Goal: Entertainment & Leisure: Consume media (video, audio)

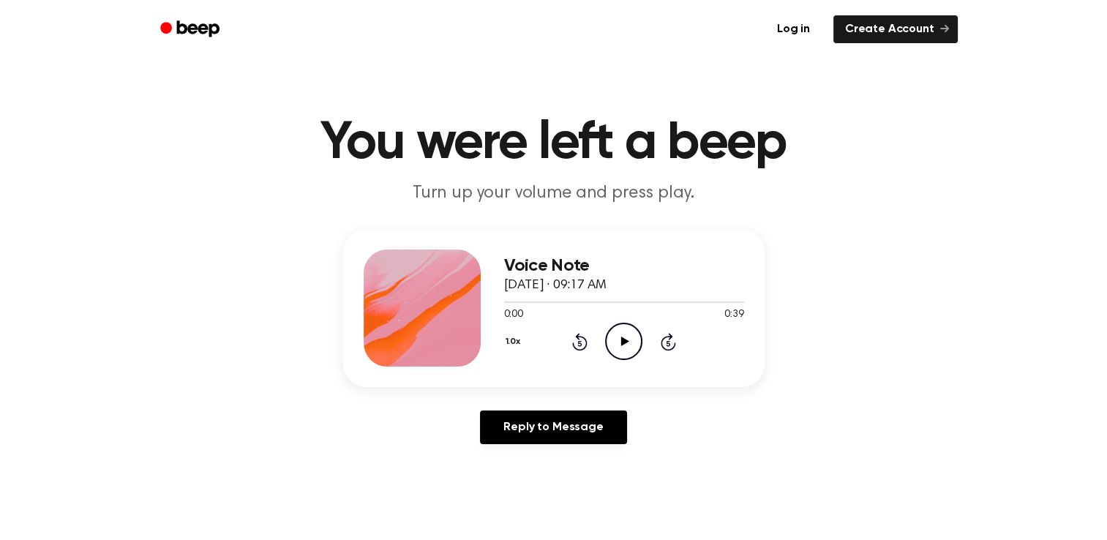
click at [628, 329] on icon "Play Audio" at bounding box center [623, 341] width 37 height 37
click at [577, 341] on icon "Rewind 5 seconds" at bounding box center [580, 341] width 16 height 19
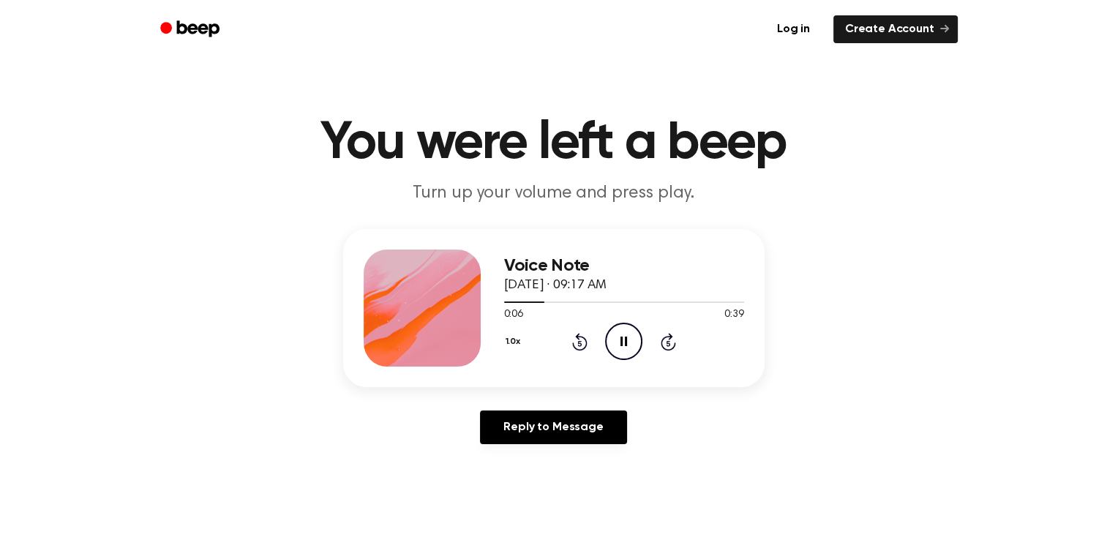
click at [577, 341] on icon "Rewind 5 seconds" at bounding box center [580, 341] width 16 height 19
click at [626, 346] on icon "Play Audio" at bounding box center [623, 341] width 37 height 37
click at [580, 337] on icon "Rewind 5 seconds" at bounding box center [580, 341] width 16 height 19
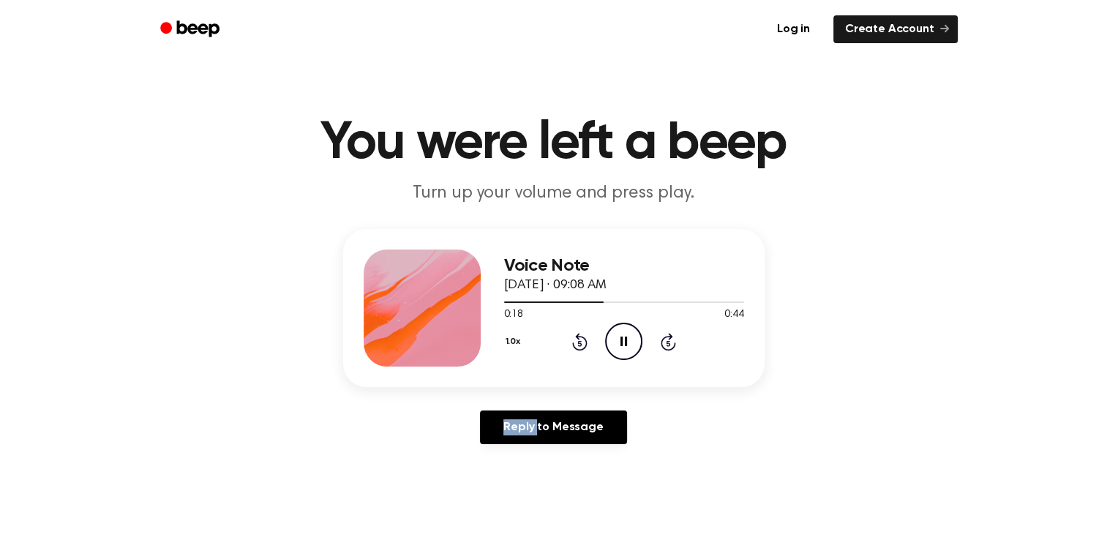
click at [580, 337] on icon "Rewind 5 seconds" at bounding box center [580, 341] width 16 height 19
click at [580, 335] on icon at bounding box center [579, 342] width 15 height 18
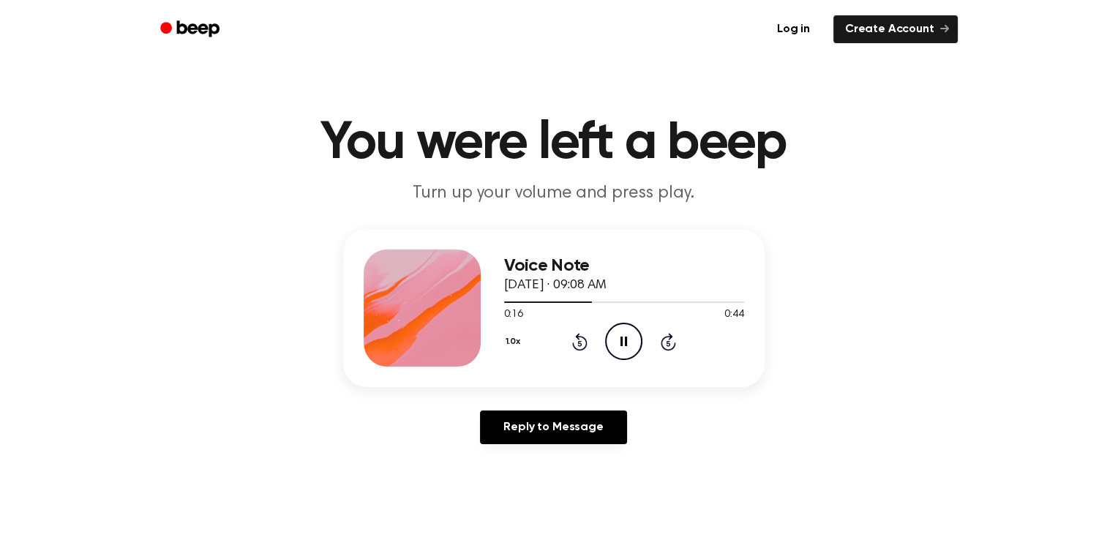
click at [580, 335] on icon at bounding box center [579, 342] width 15 height 18
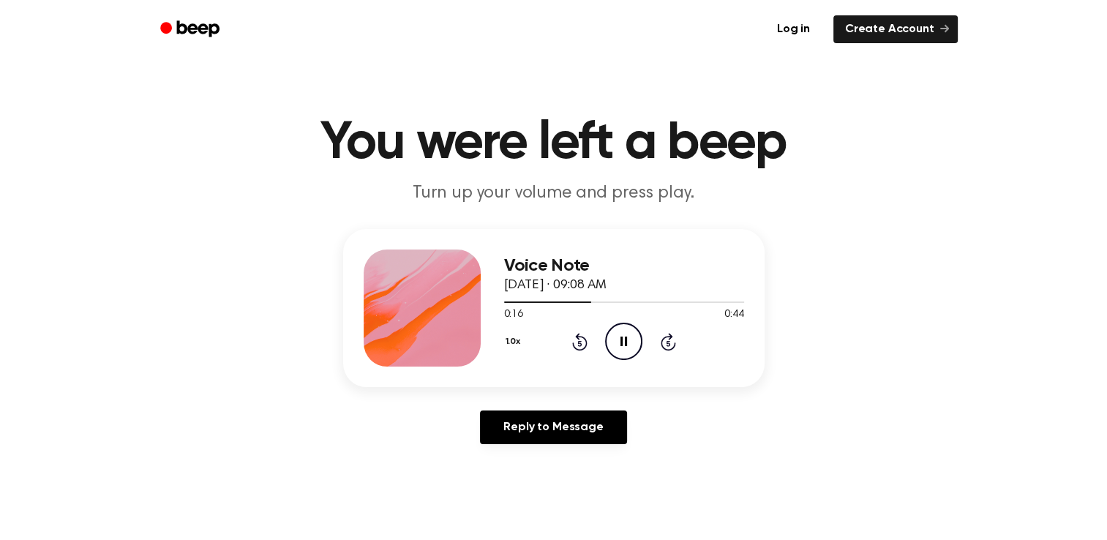
click at [580, 335] on icon at bounding box center [579, 342] width 15 height 18
click at [578, 336] on icon at bounding box center [579, 342] width 15 height 18
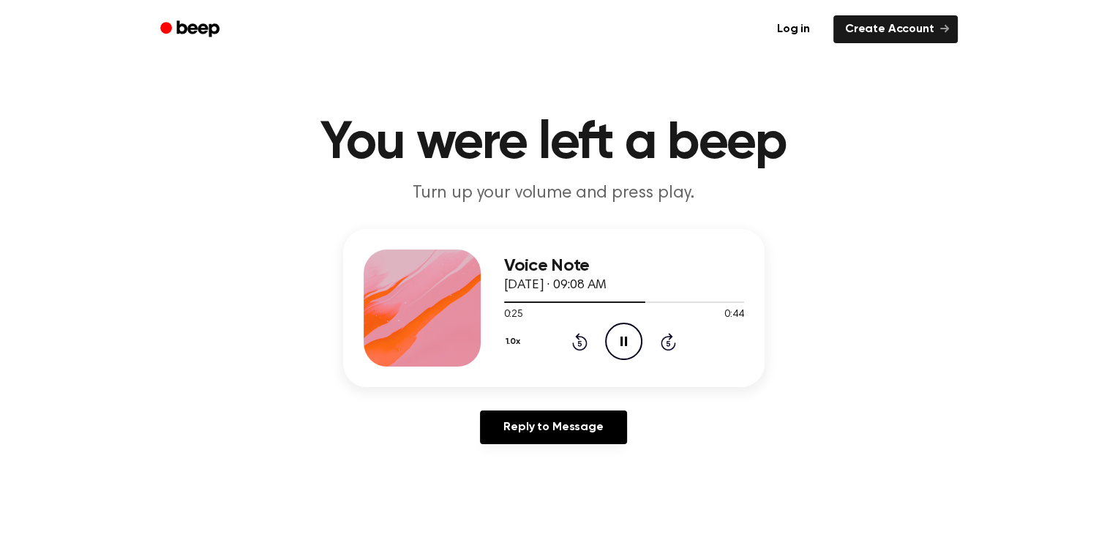
click at [578, 334] on icon at bounding box center [579, 342] width 15 height 18
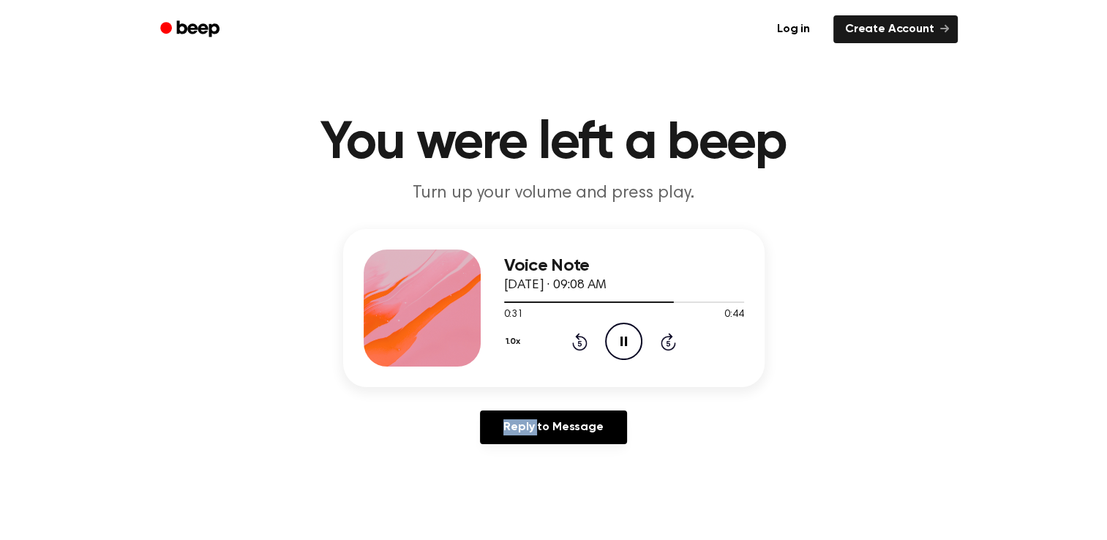
click at [578, 334] on icon at bounding box center [579, 342] width 15 height 18
click at [578, 334] on icon "Rewind 5 seconds" at bounding box center [580, 341] width 16 height 19
click at [578, 334] on icon at bounding box center [579, 342] width 15 height 18
click at [623, 338] on icon at bounding box center [625, 342] width 8 height 10
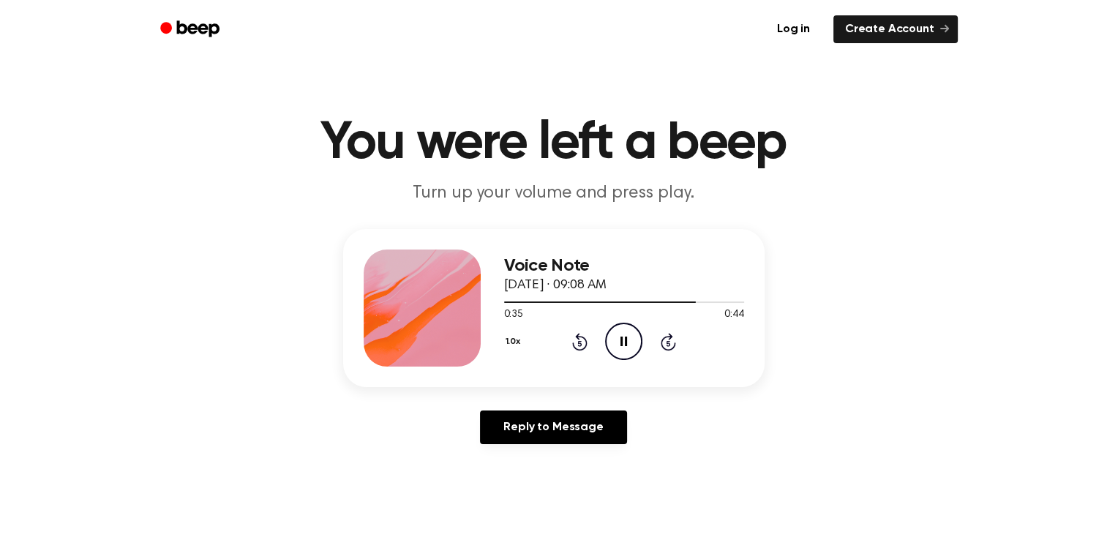
drag, startPoint x: 623, startPoint y: 338, endPoint x: 502, endPoint y: 387, distance: 130.3
click at [502, 387] on div "Voice Note September 10, 2025 · 09:08 AM 0:35 0:44 Your browser does not suppor…" at bounding box center [554, 342] width 1072 height 227
click at [624, 339] on icon "Pause Audio" at bounding box center [623, 341] width 37 height 37
click at [618, 348] on icon "Play Audio" at bounding box center [623, 341] width 37 height 37
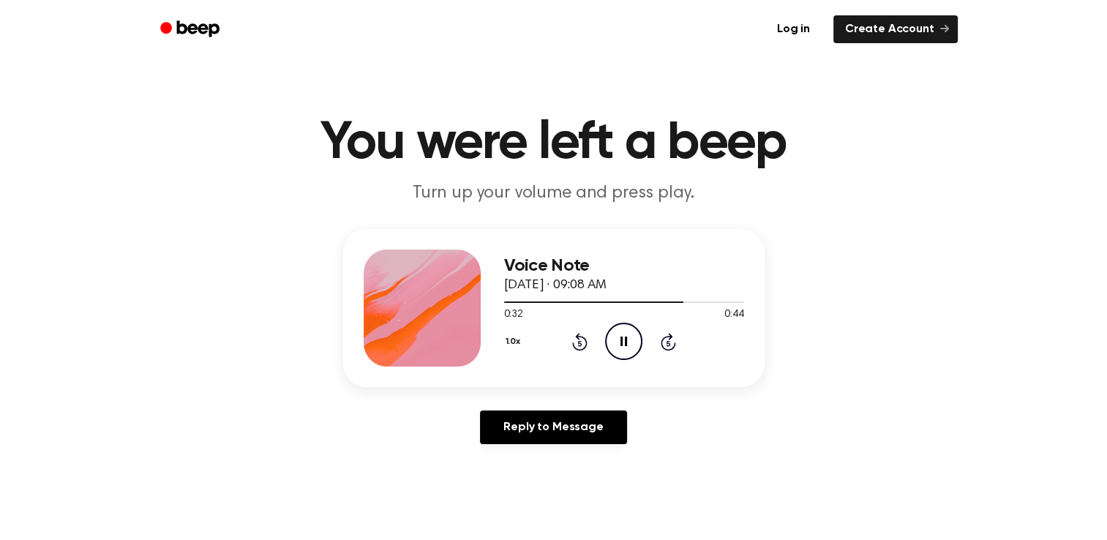
drag, startPoint x: 574, startPoint y: 341, endPoint x: 583, endPoint y: 340, distance: 9.5
click at [583, 340] on icon "Rewind 5 seconds" at bounding box center [580, 341] width 16 height 19
click at [584, 340] on icon "Rewind 5 seconds" at bounding box center [580, 341] width 16 height 19
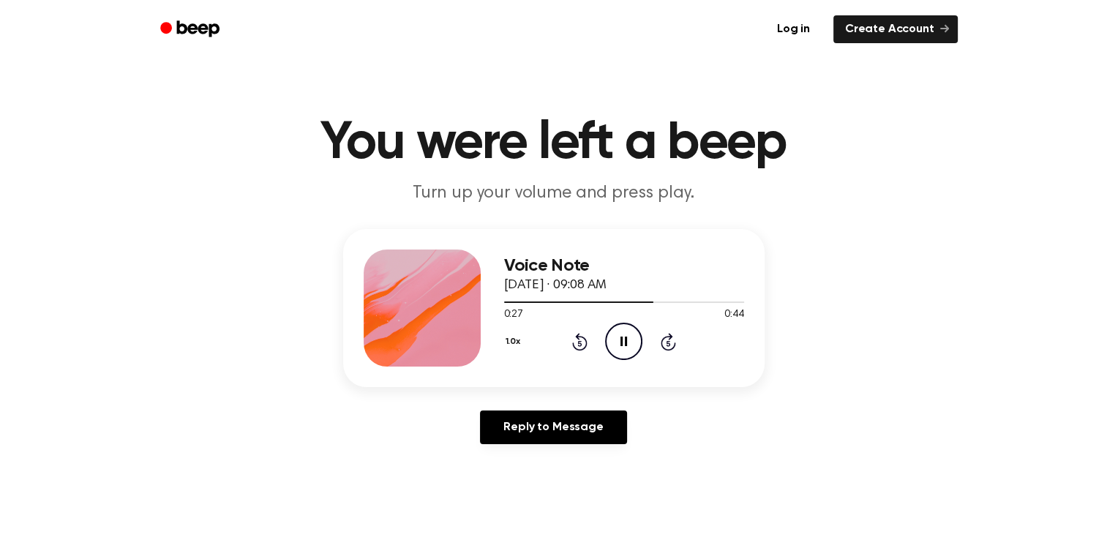
click at [584, 340] on icon "Rewind 5 seconds" at bounding box center [580, 341] width 16 height 19
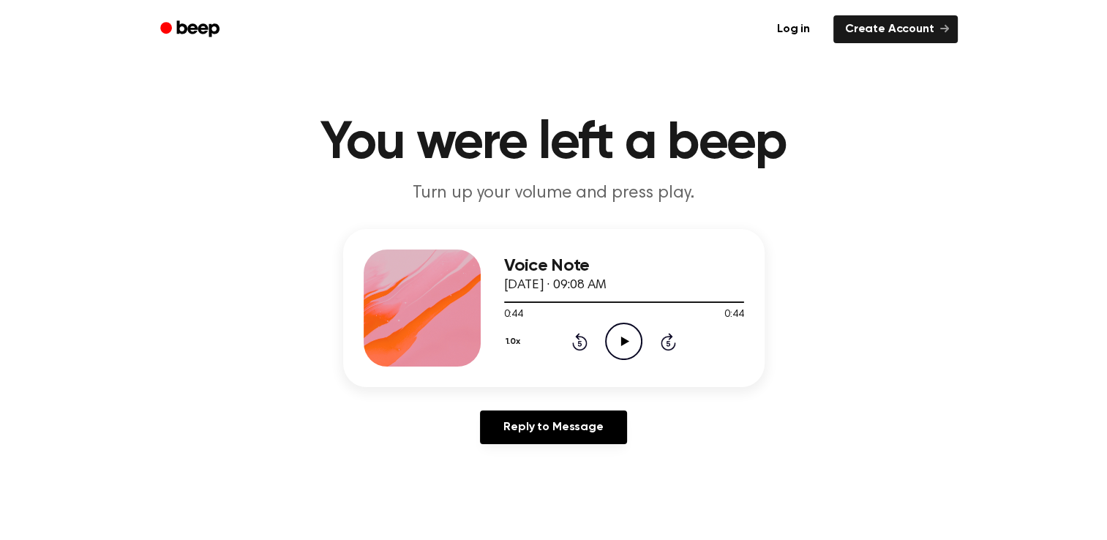
click at [584, 340] on icon "Rewind 5 seconds" at bounding box center [580, 341] width 16 height 19
click at [580, 343] on icon at bounding box center [580, 343] width 4 height 6
click at [632, 341] on icon "Play Audio" at bounding box center [623, 341] width 37 height 37
click at [632, 341] on icon "Pause Audio" at bounding box center [623, 341] width 37 height 37
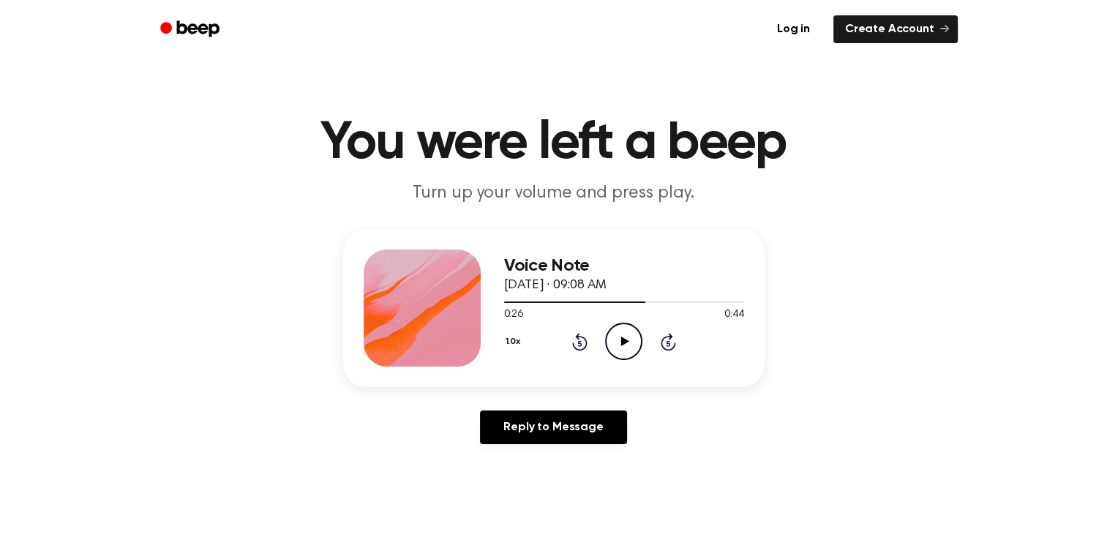
click at [632, 341] on icon "Play Audio" at bounding box center [623, 341] width 37 height 37
click at [632, 341] on icon "Pause Audio" at bounding box center [623, 341] width 37 height 37
click at [573, 347] on icon "Rewind 5 seconds" at bounding box center [580, 341] width 16 height 19
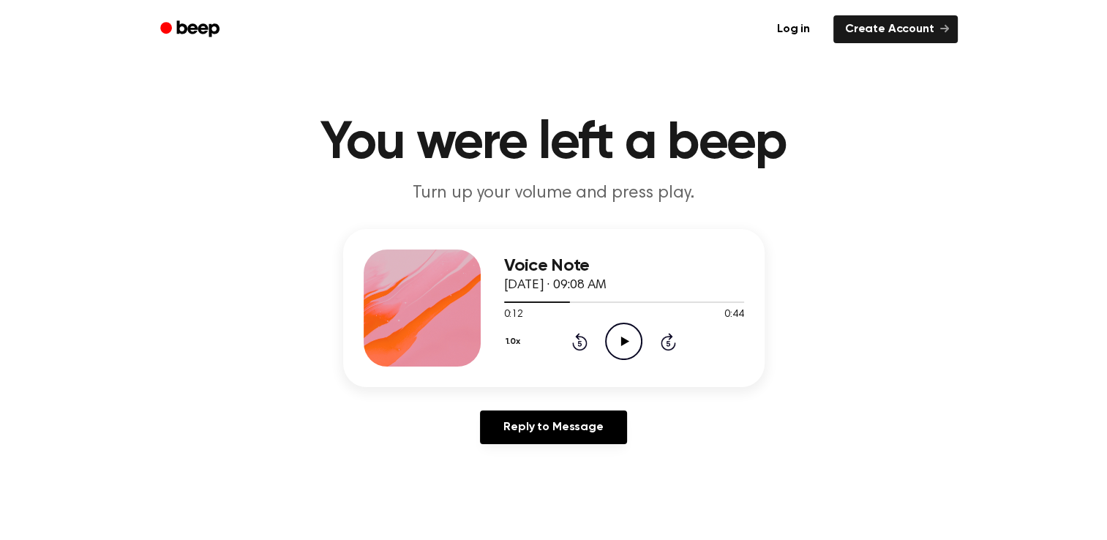
drag, startPoint x: 573, startPoint y: 347, endPoint x: 606, endPoint y: 345, distance: 33.0
click at [606, 345] on circle at bounding box center [624, 341] width 36 height 36
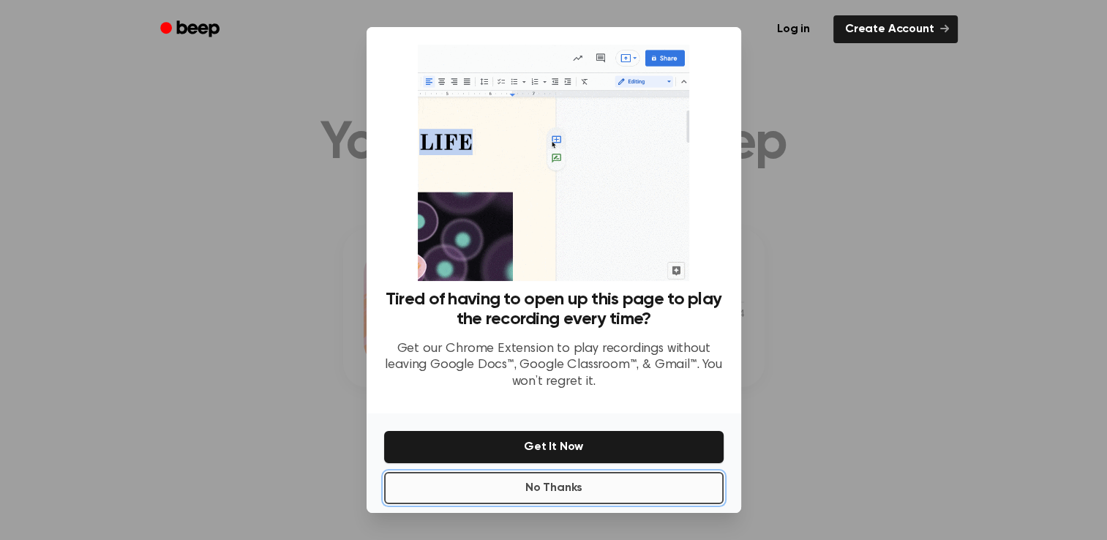
click at [626, 490] on button "No Thanks" at bounding box center [554, 488] width 340 height 32
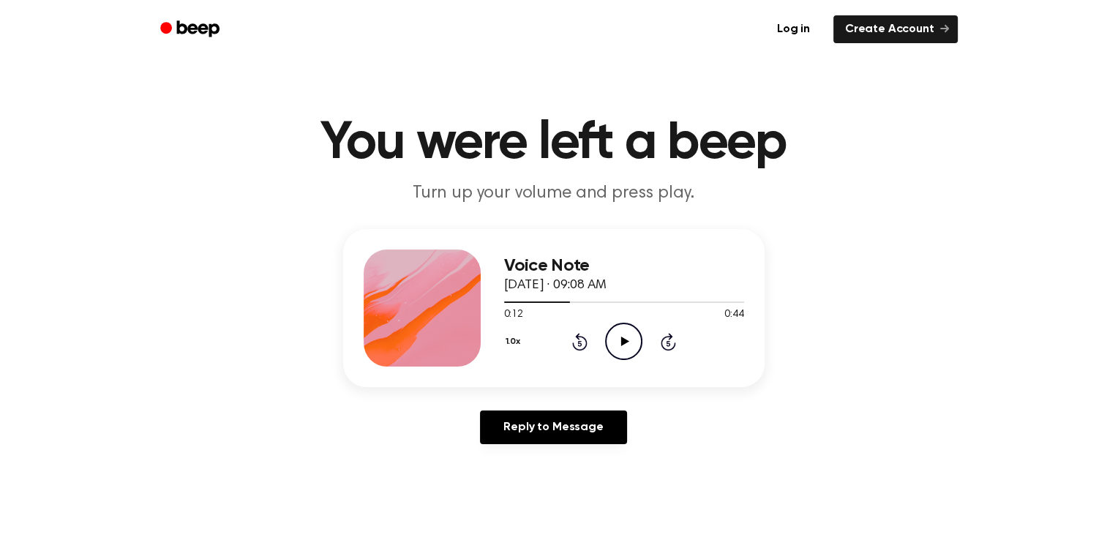
click at [619, 350] on icon "Play Audio" at bounding box center [623, 341] width 37 height 37
click at [620, 338] on icon "Play Audio" at bounding box center [623, 341] width 37 height 37
